Goal: Find specific page/section: Find specific page/section

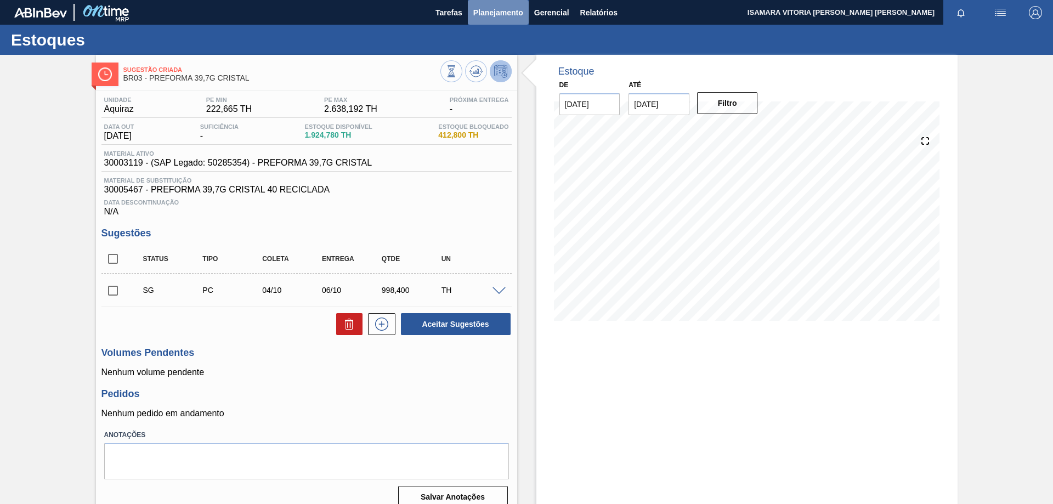
click at [496, 10] on span "Planejamento" at bounding box center [498, 12] width 50 height 13
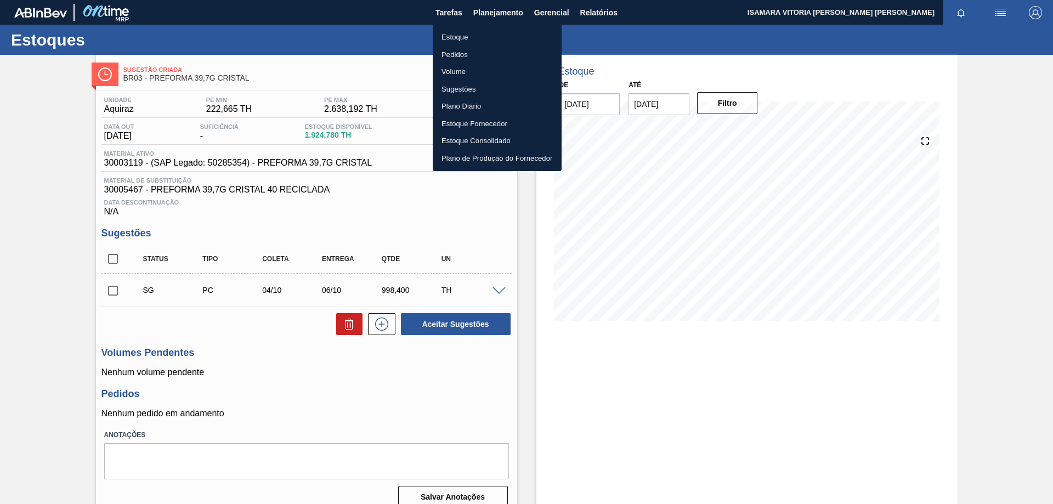
click at [454, 52] on li "Pedidos" at bounding box center [497, 55] width 129 height 18
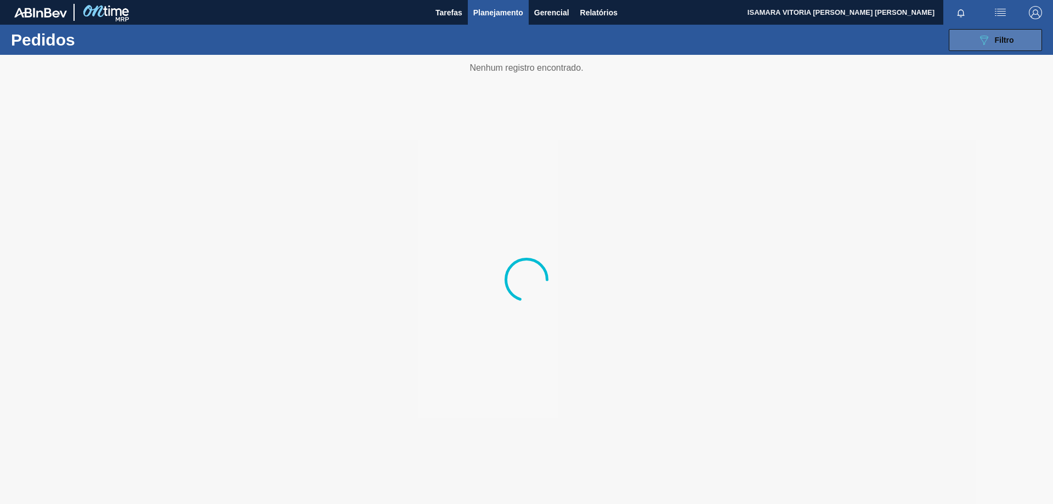
click at [1000, 42] on span "Filtro" at bounding box center [1004, 40] width 19 height 9
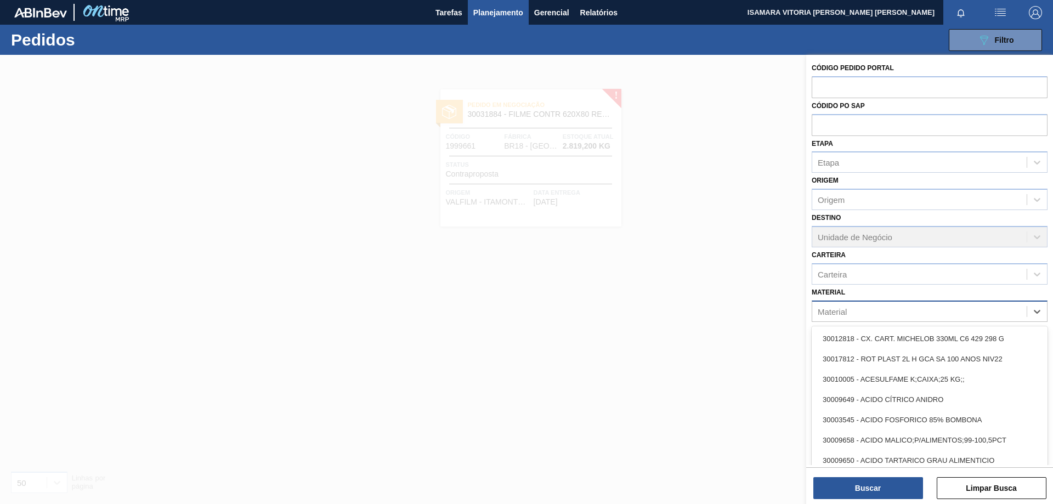
click at [896, 311] on div "Material" at bounding box center [919, 311] width 214 height 16
paste input "30012829"
type input "30012829"
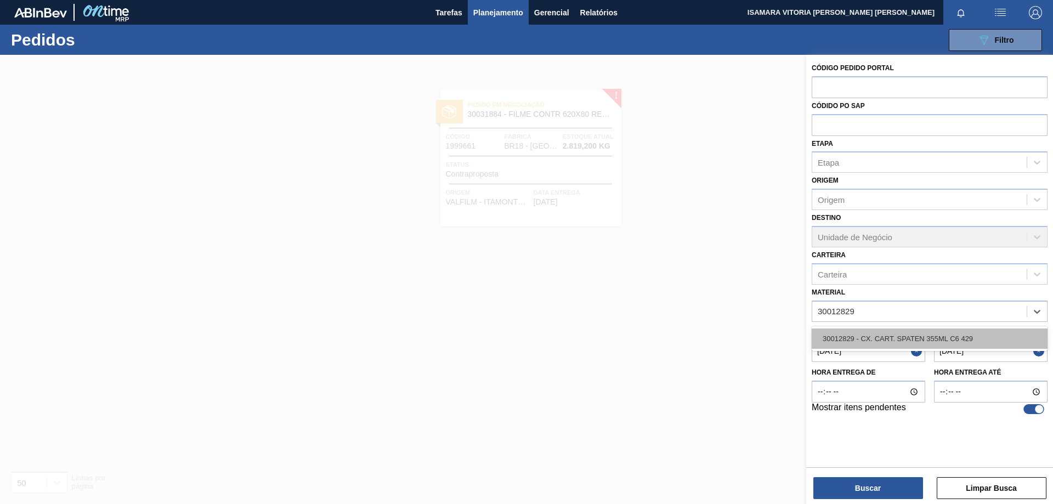
click at [914, 331] on div "30012829 - CX. CART. SPATEN 355ML C6 429" at bounding box center [930, 338] width 236 height 20
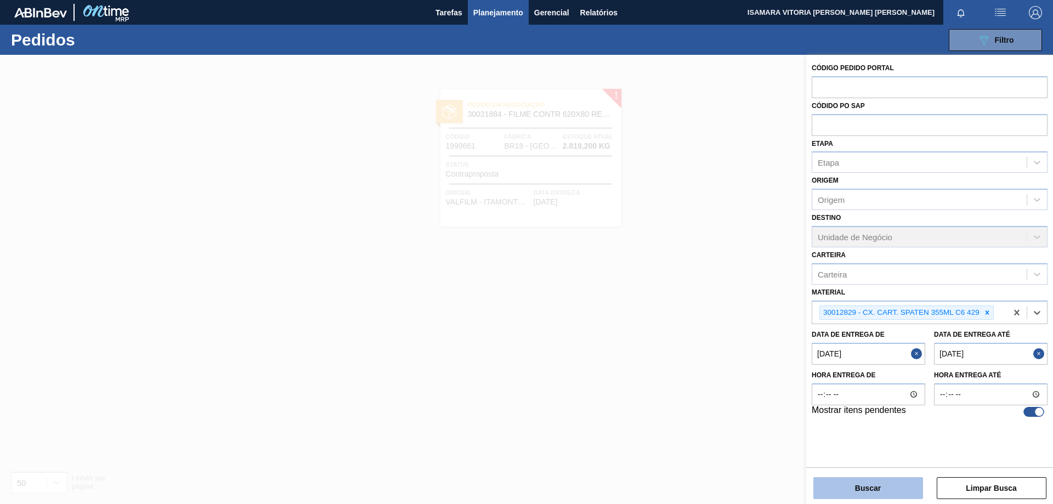
click at [900, 490] on button "Buscar" at bounding box center [868, 488] width 110 height 22
